Goal: Information Seeking & Learning: Find specific fact

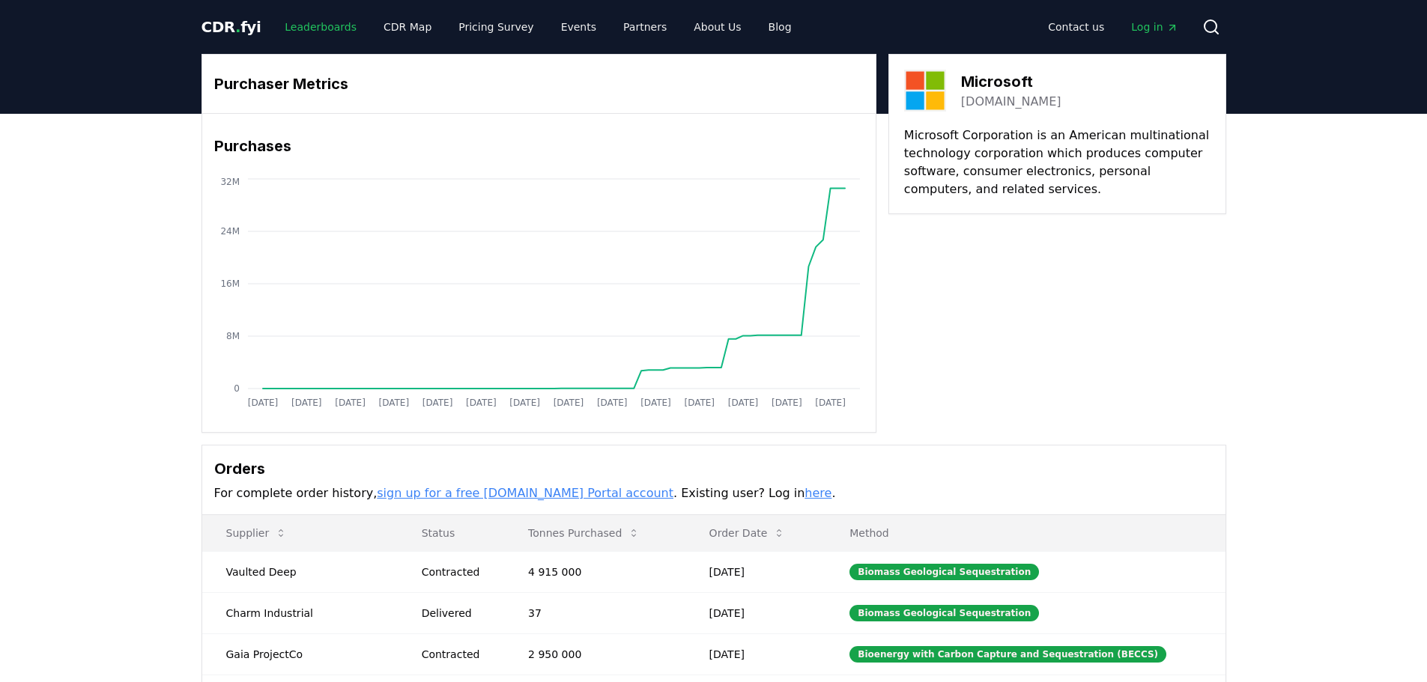
click at [326, 28] on link "Leaderboards" at bounding box center [321, 26] width 96 height 27
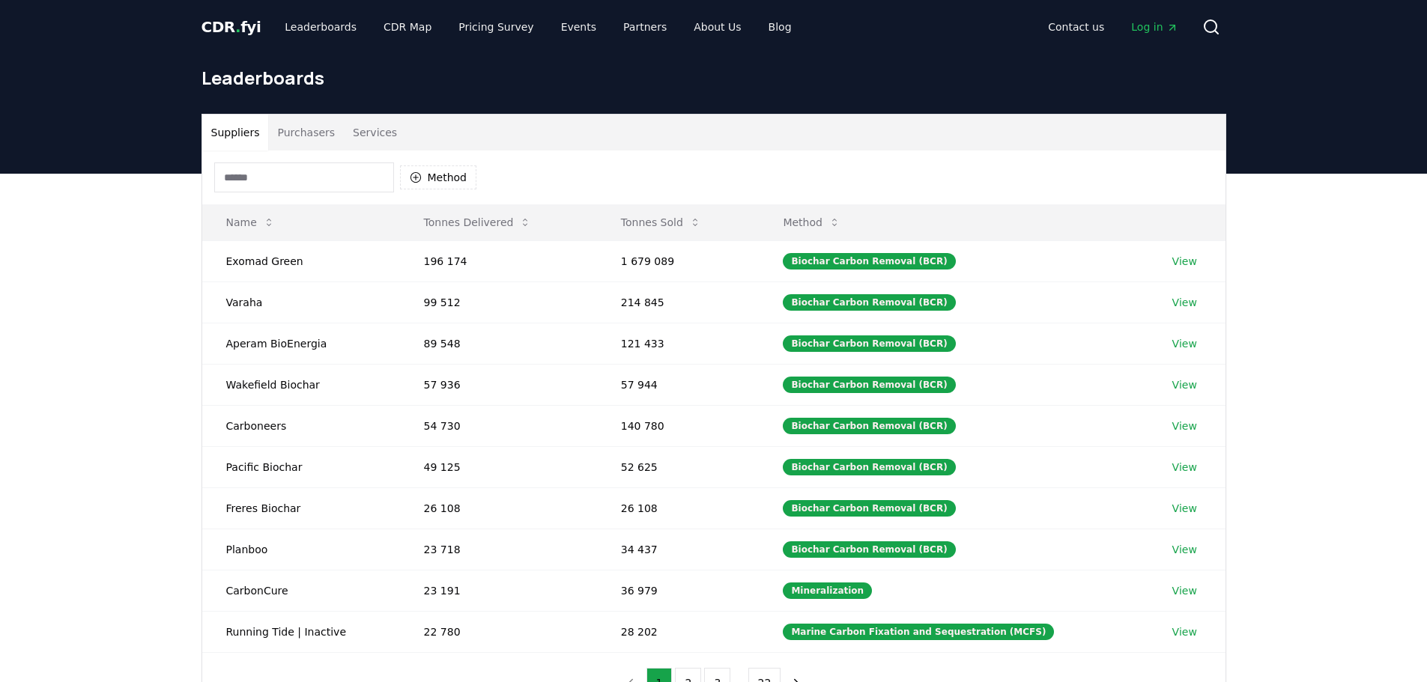
click at [229, 19] on span "CDR . fyi" at bounding box center [231, 27] width 60 height 18
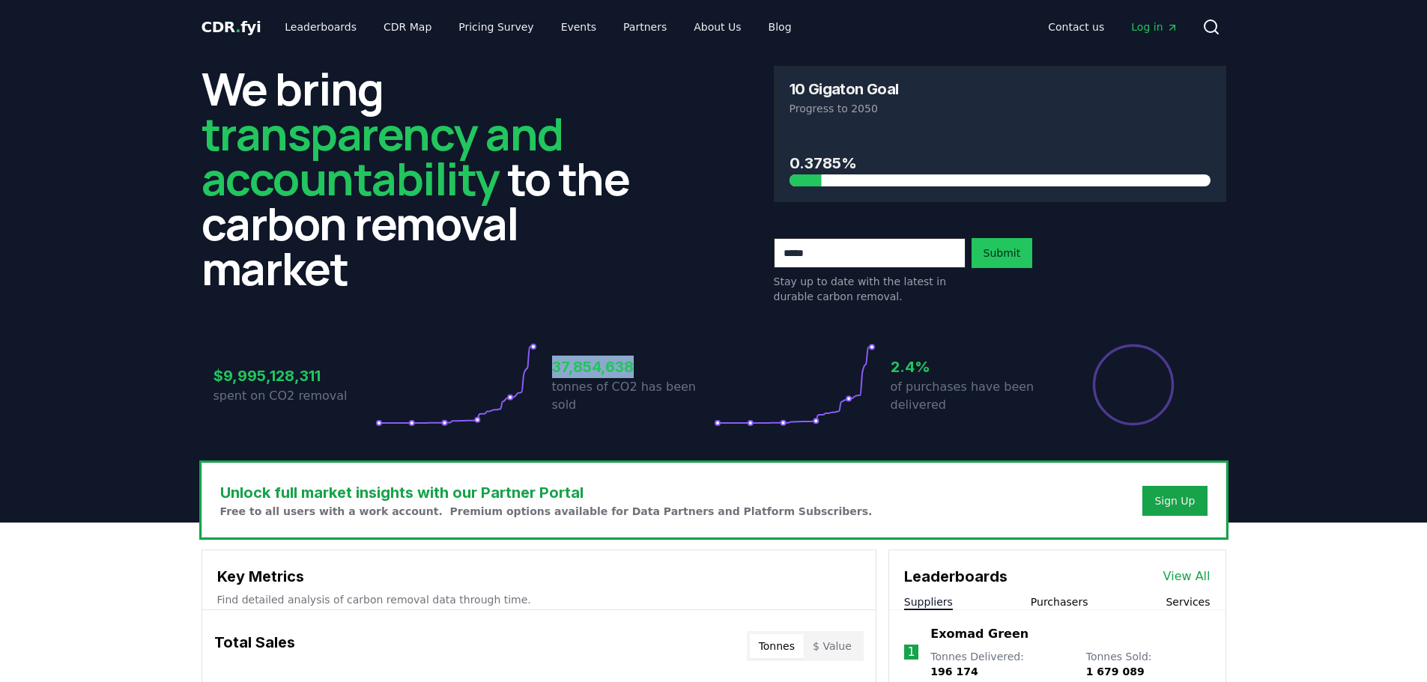
drag, startPoint x: 553, startPoint y: 377, endPoint x: 637, endPoint y: 377, distance: 83.9
click at [637, 377] on h3 "37,854,638" at bounding box center [633, 367] width 162 height 22
copy h3 "37,854,638"
click at [306, 23] on link "Leaderboards" at bounding box center [321, 26] width 96 height 27
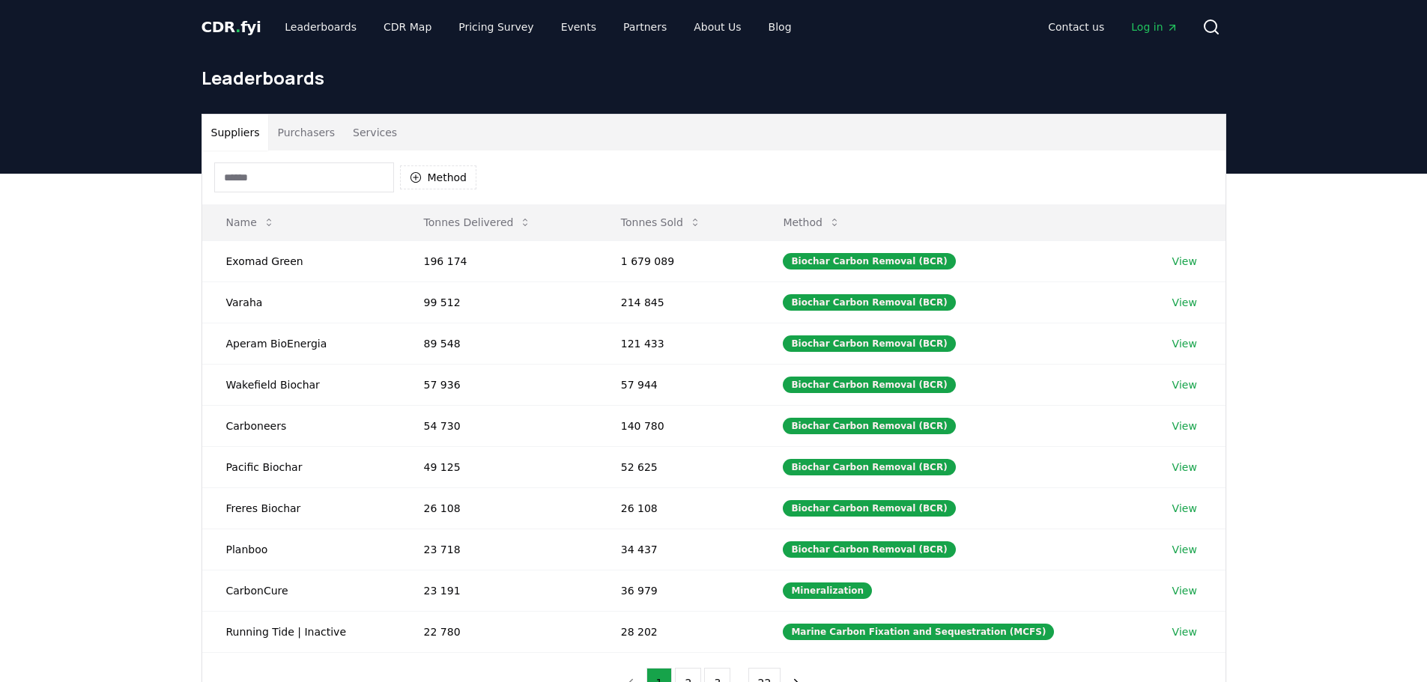
click at [315, 131] on button "Purchasers" at bounding box center [306, 133] width 76 height 36
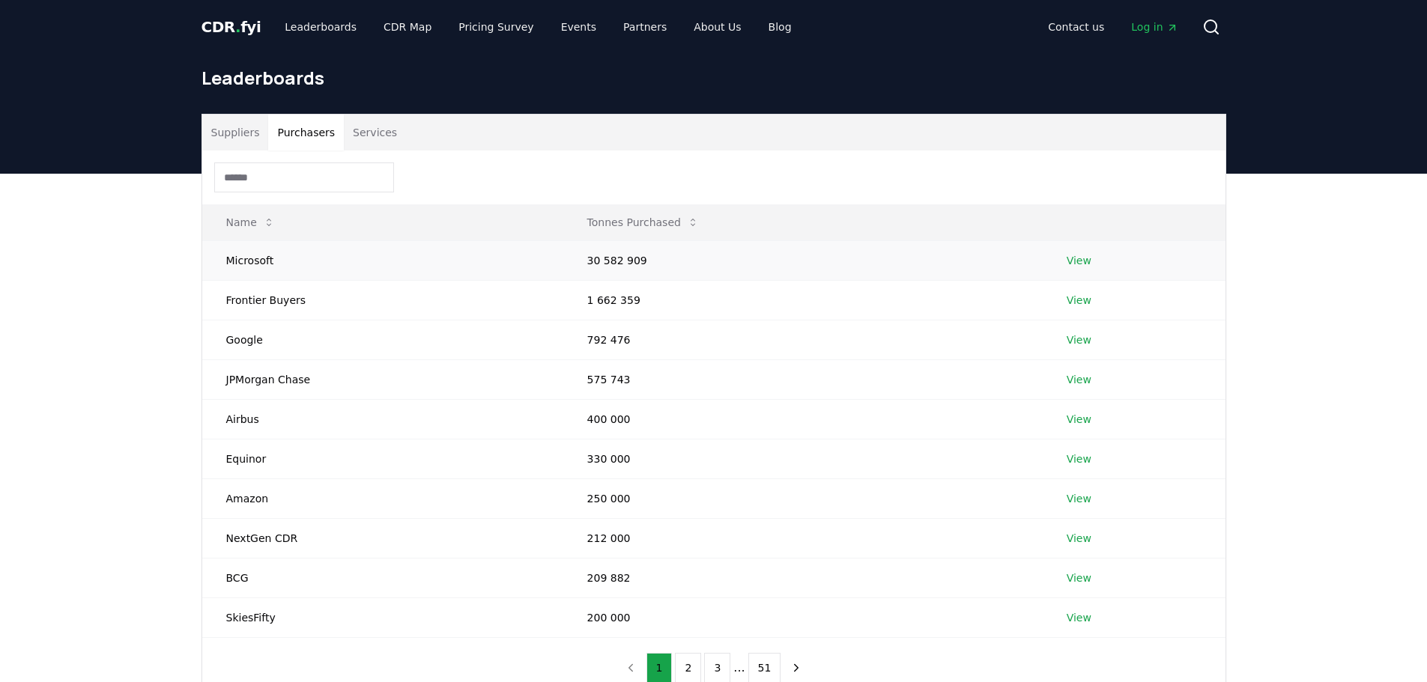
click at [602, 259] on td "30 582 909" at bounding box center [802, 260] width 479 height 40
copy td "30 582 909"
